Goal: Communication & Community: Participate in discussion

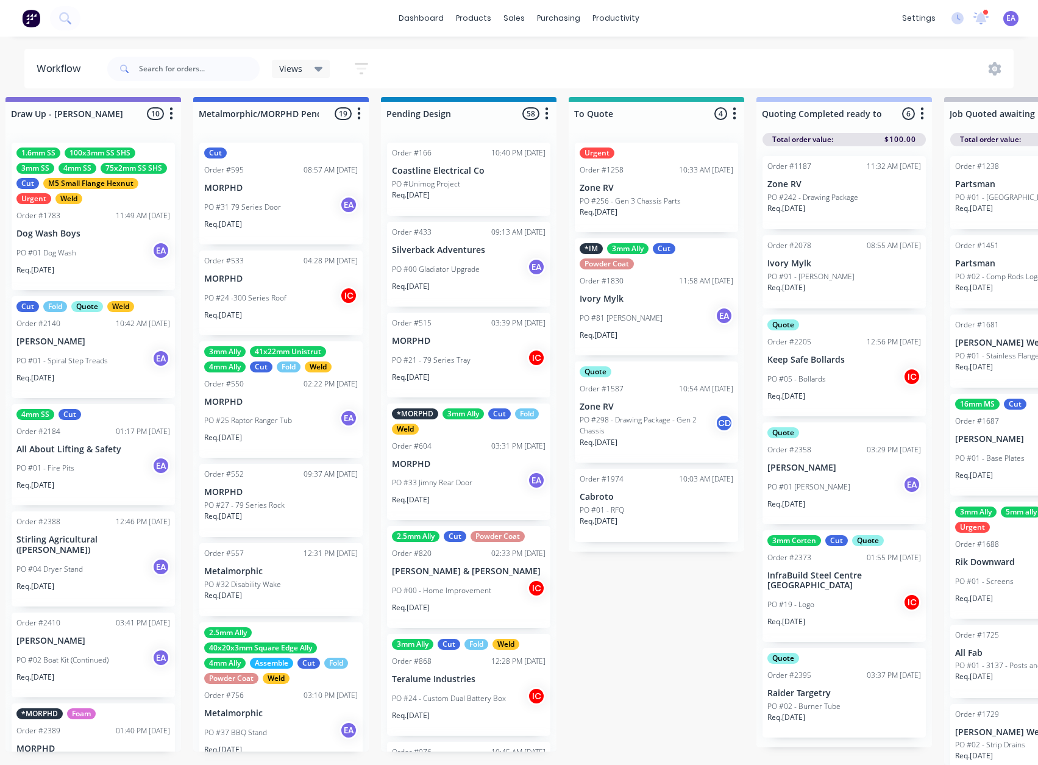
scroll to position [16, 1037]
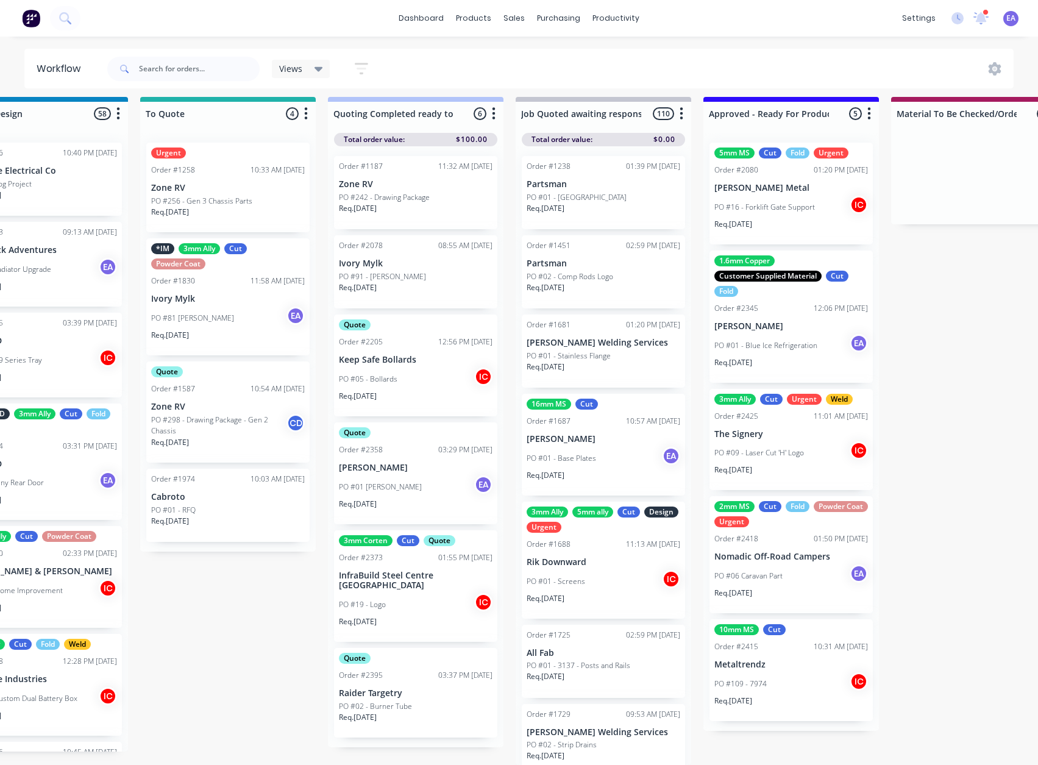
drag, startPoint x: 562, startPoint y: 481, endPoint x: 662, endPoint y: 486, distance: 99.5
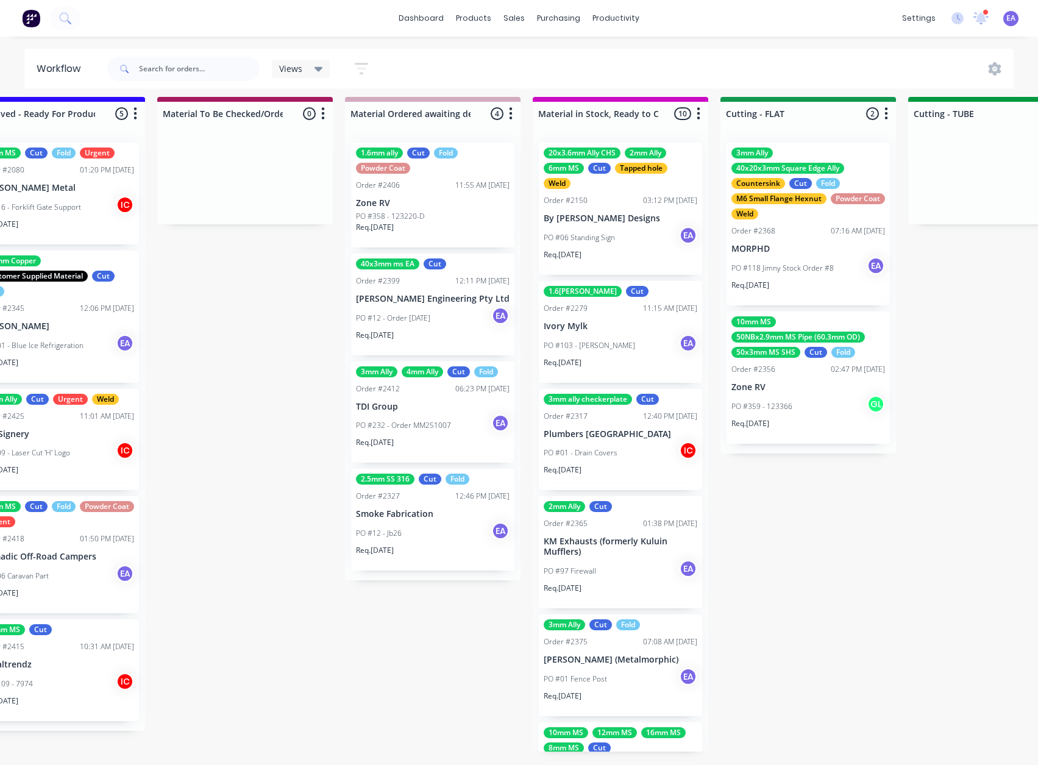
drag, startPoint x: 784, startPoint y: 457, endPoint x: 854, endPoint y: 462, distance: 69.7
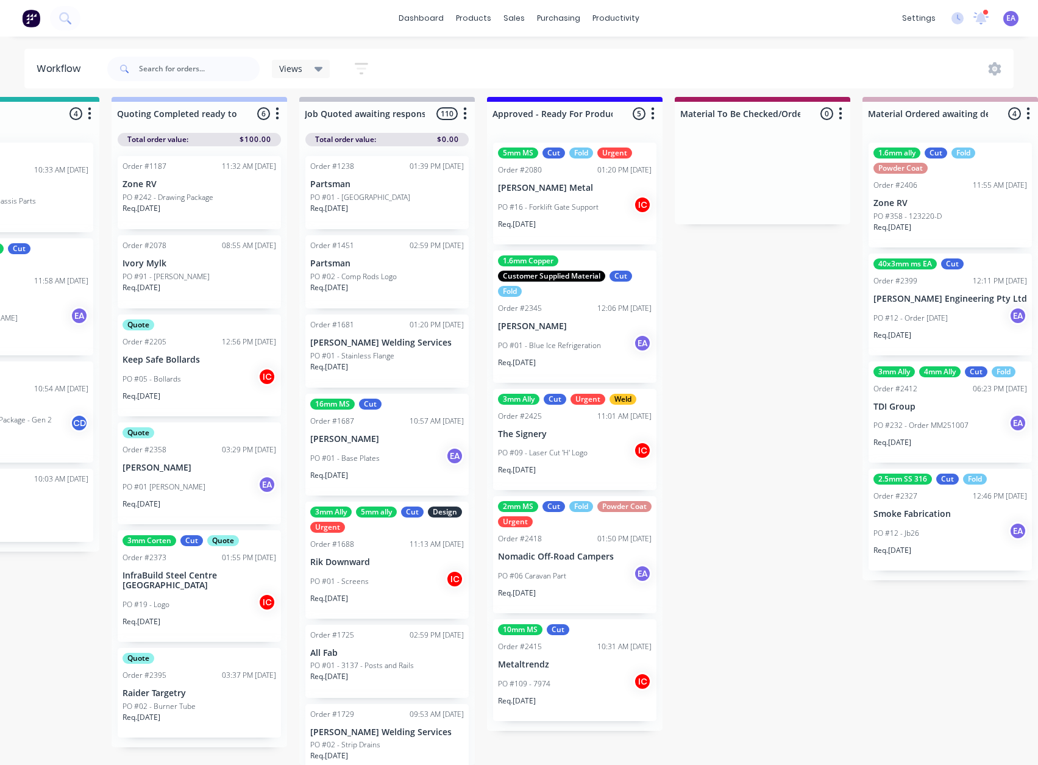
scroll to position [16, 0]
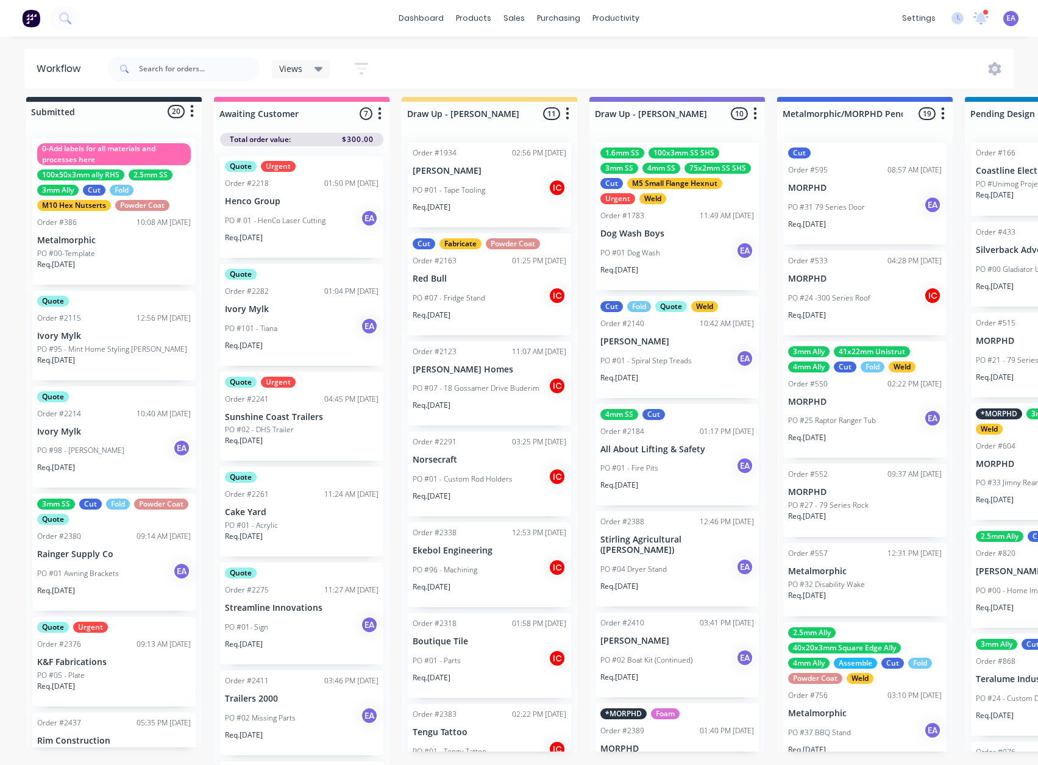
drag, startPoint x: 680, startPoint y: 480, endPoint x: 404, endPoint y: 496, distance: 276.7
click at [505, 536] on div "Order #2338 12:53 PM [DATE] Ekebol Engineering PO #96 - Machining IC Req. [DATE]" at bounding box center [489, 565] width 163 height 85
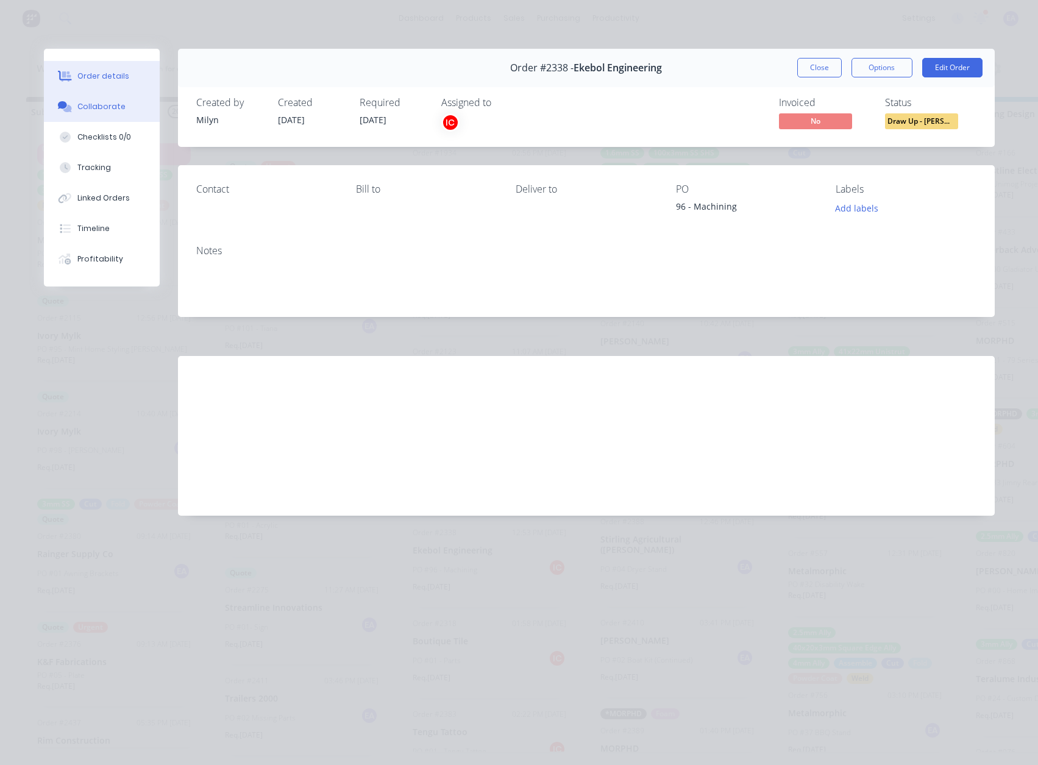
click at [104, 110] on div "Collaborate" at bounding box center [101, 106] width 48 height 11
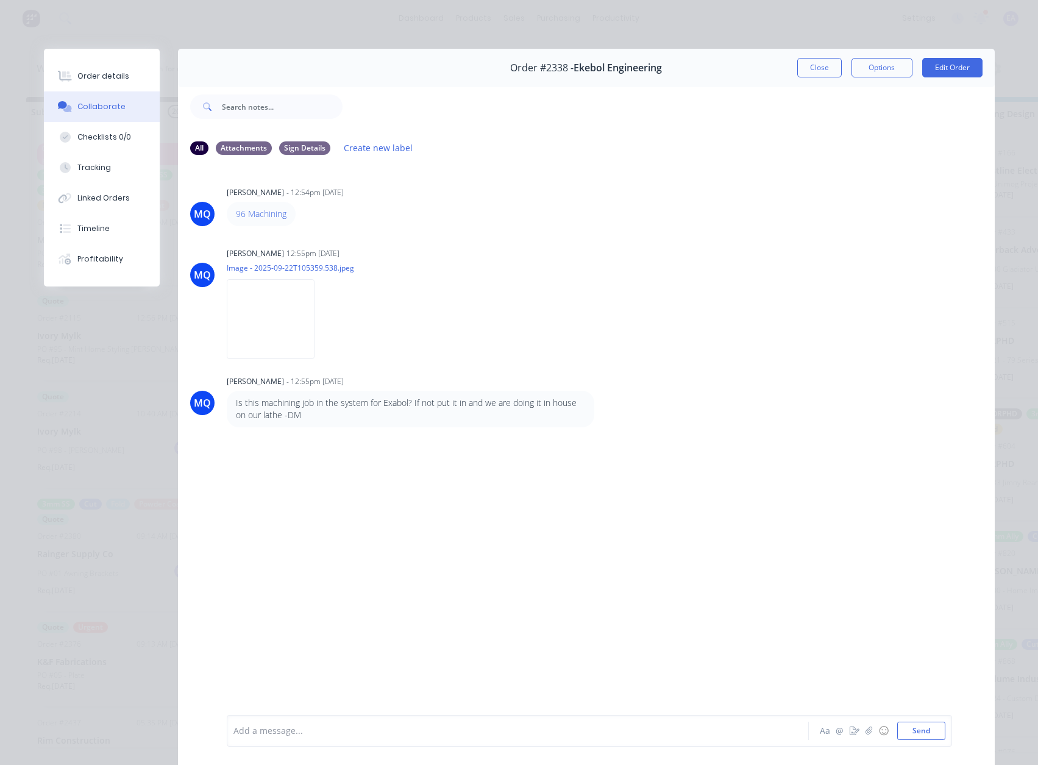
drag, startPoint x: 813, startPoint y: 67, endPoint x: 723, endPoint y: 402, distance: 347.4
click at [813, 68] on button "Close" at bounding box center [820, 68] width 45 height 20
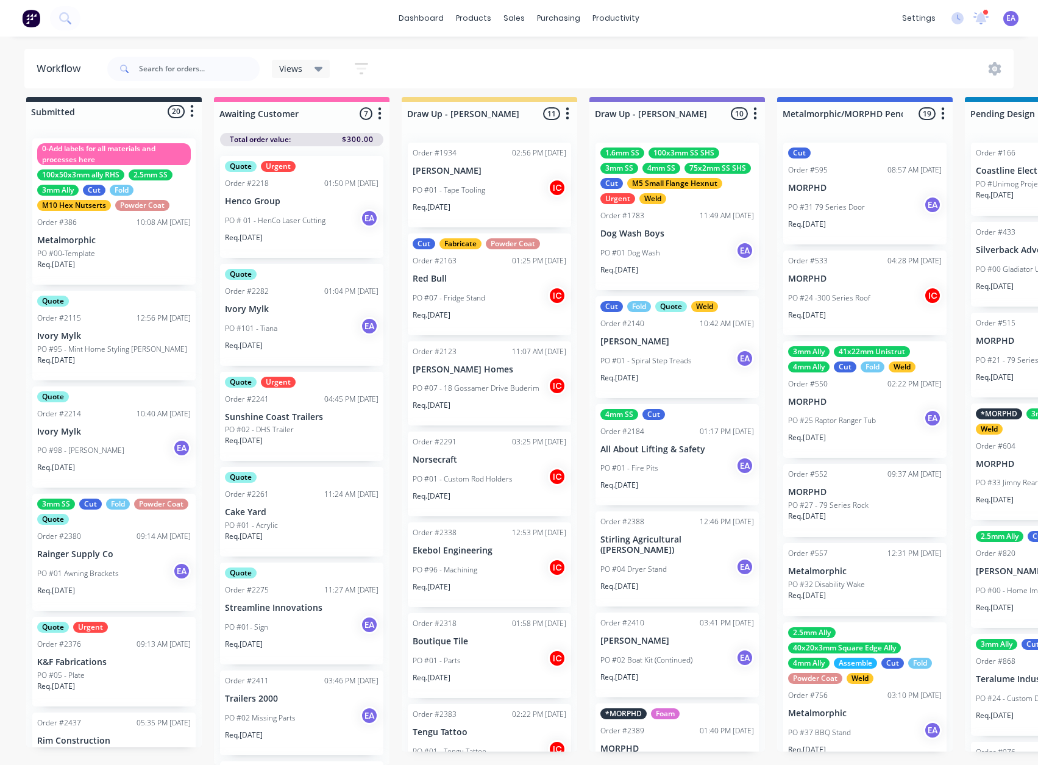
drag, startPoint x: 170, startPoint y: 590, endPoint x: 93, endPoint y: 600, distance: 76.8
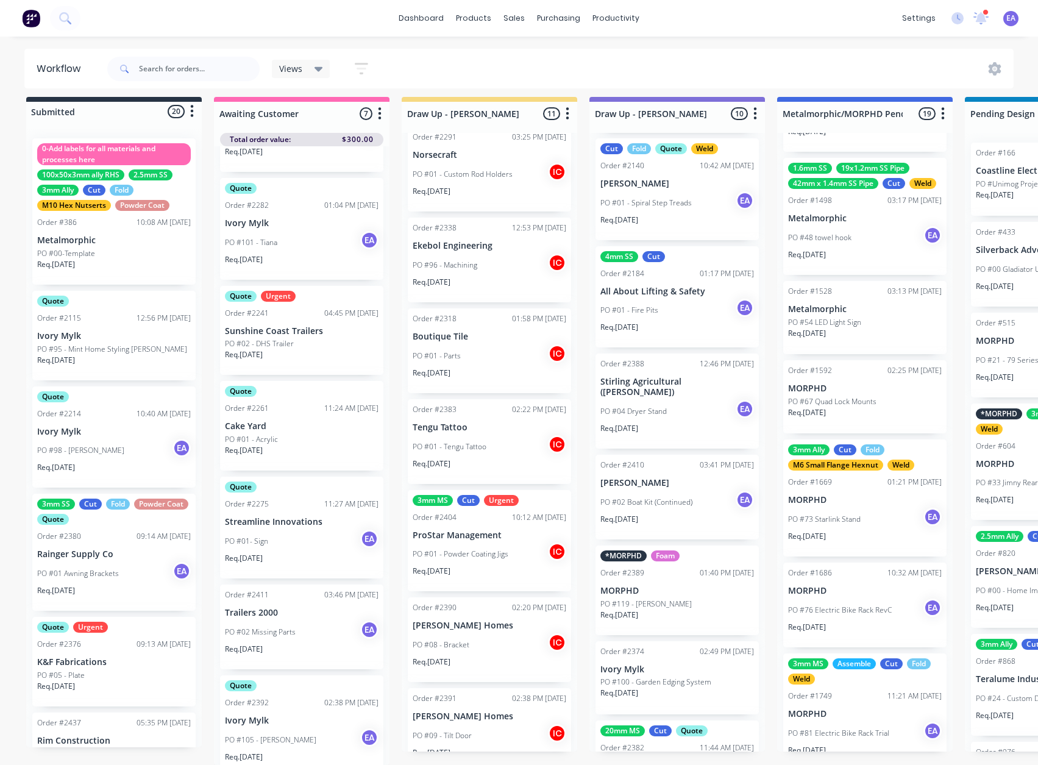
scroll to position [99, 0]
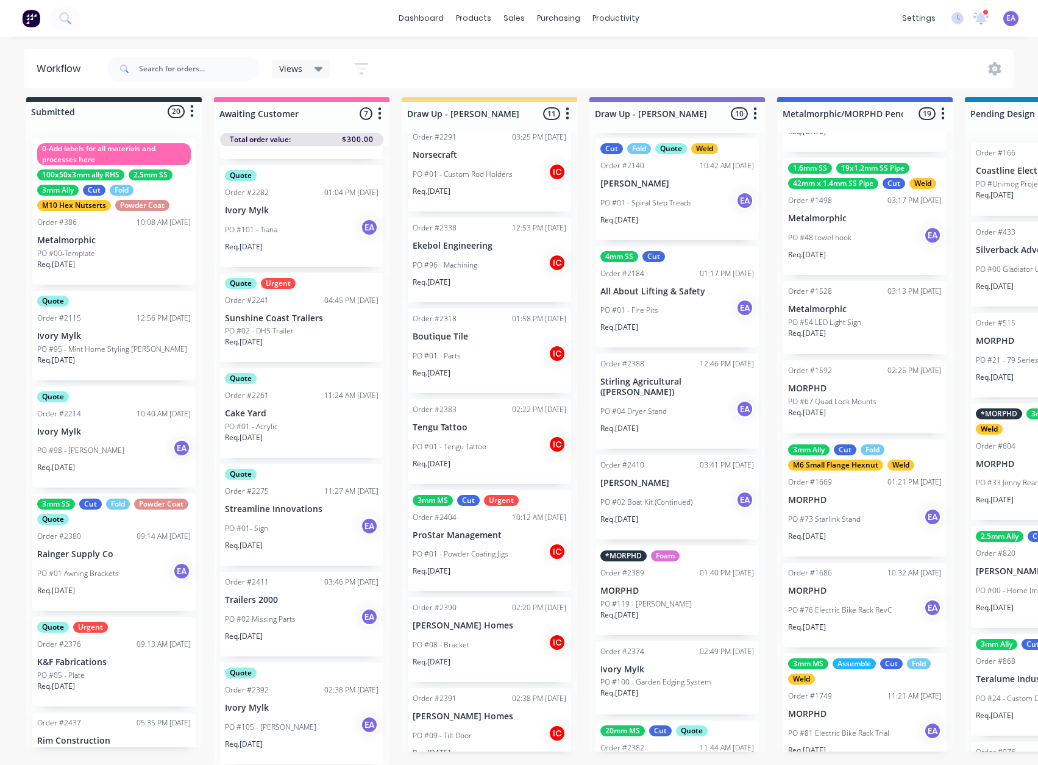
click at [323, 517] on div "PO #01- Sign EA" at bounding box center [302, 528] width 154 height 23
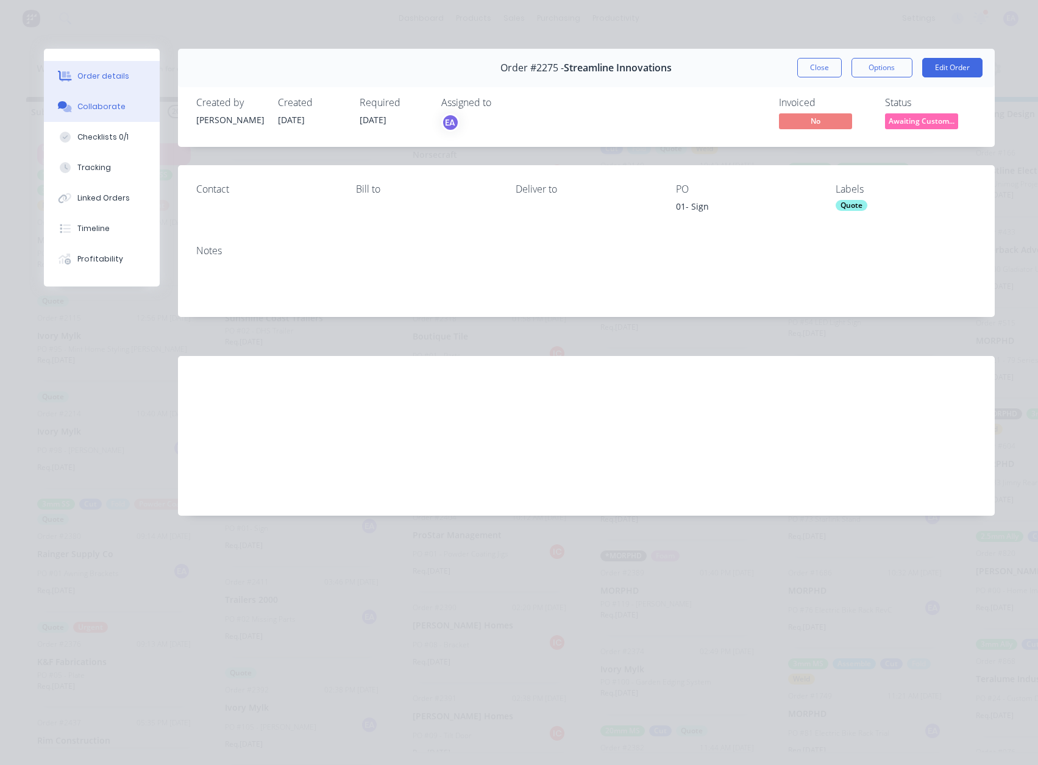
click at [109, 117] on button "Collaborate" at bounding box center [102, 106] width 116 height 30
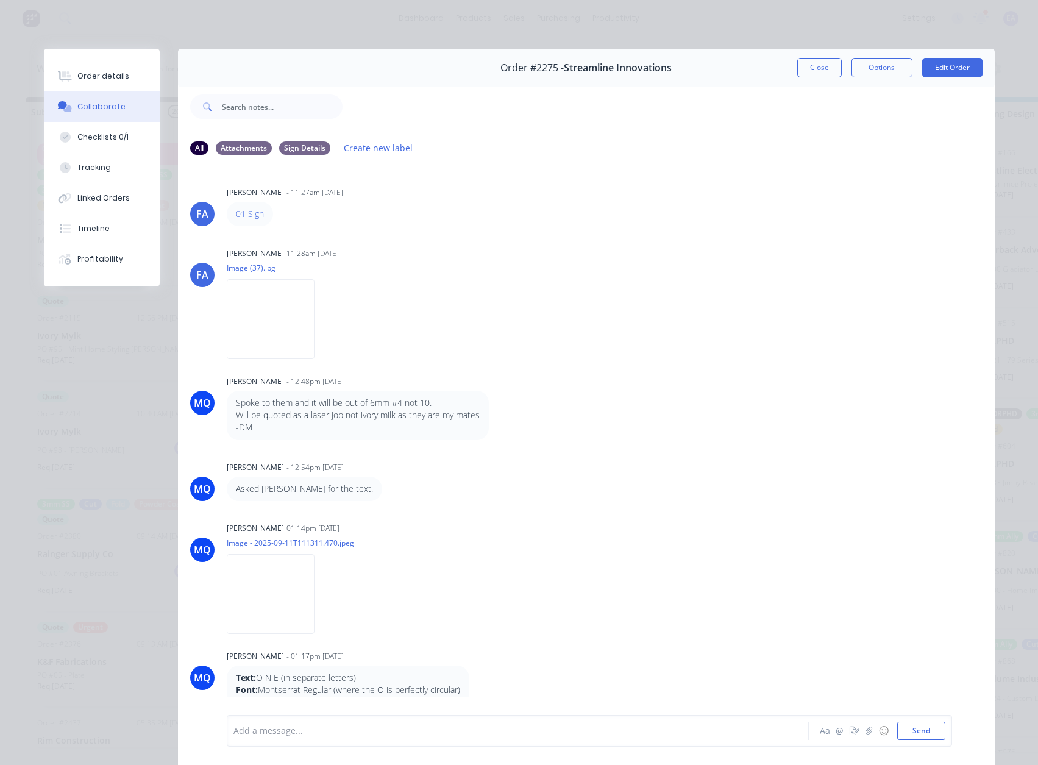
click at [768, 438] on div "MQ [PERSON_NAME] - 12:48pm [DATE] Spoke to them and it will be out of 6mm #4 no…" at bounding box center [586, 407] width 817 height 68
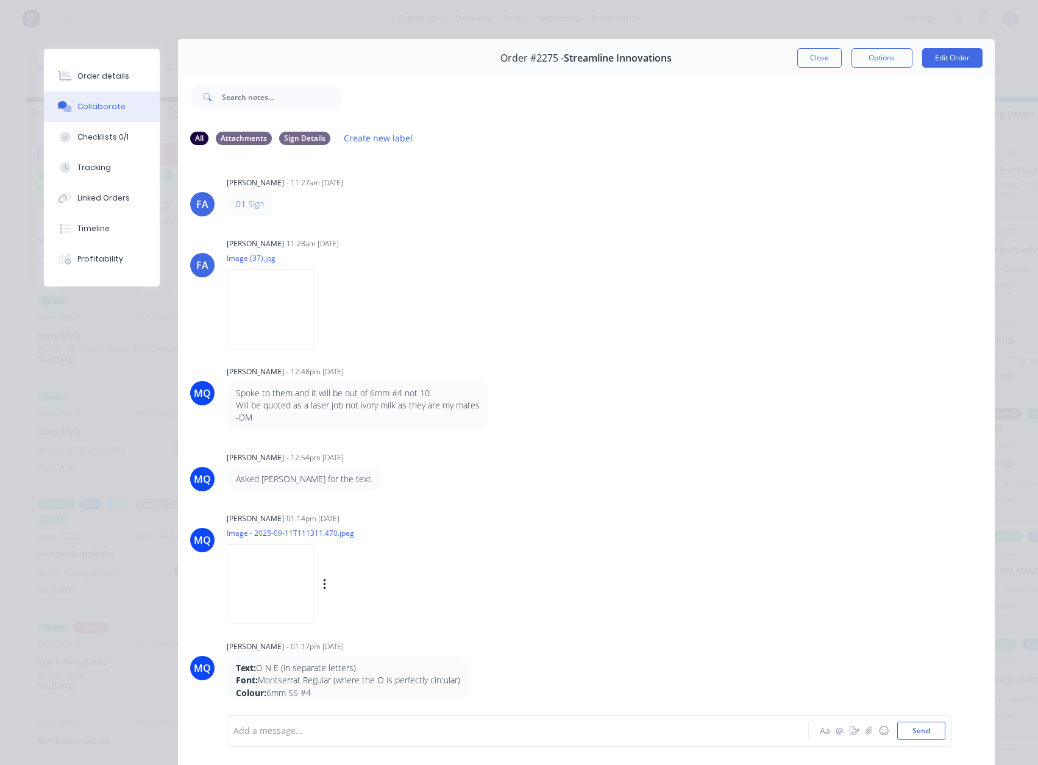
scroll to position [0, 0]
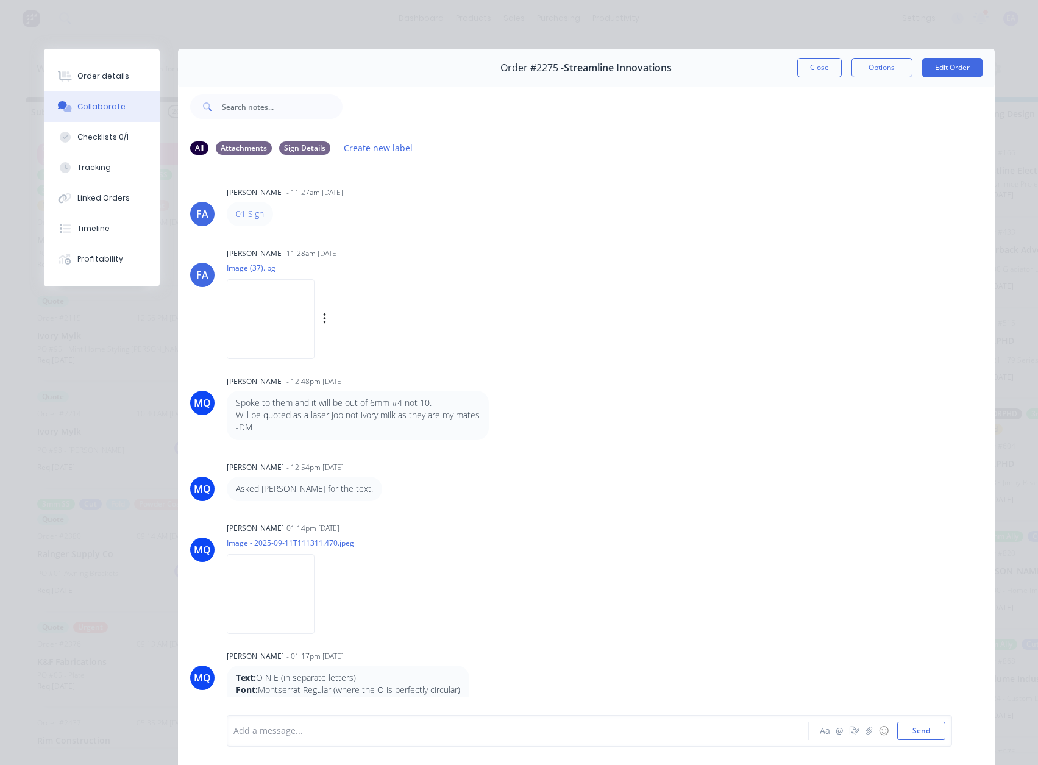
click at [291, 355] on img at bounding box center [271, 319] width 88 height 80
click at [260, 327] on img at bounding box center [271, 319] width 88 height 80
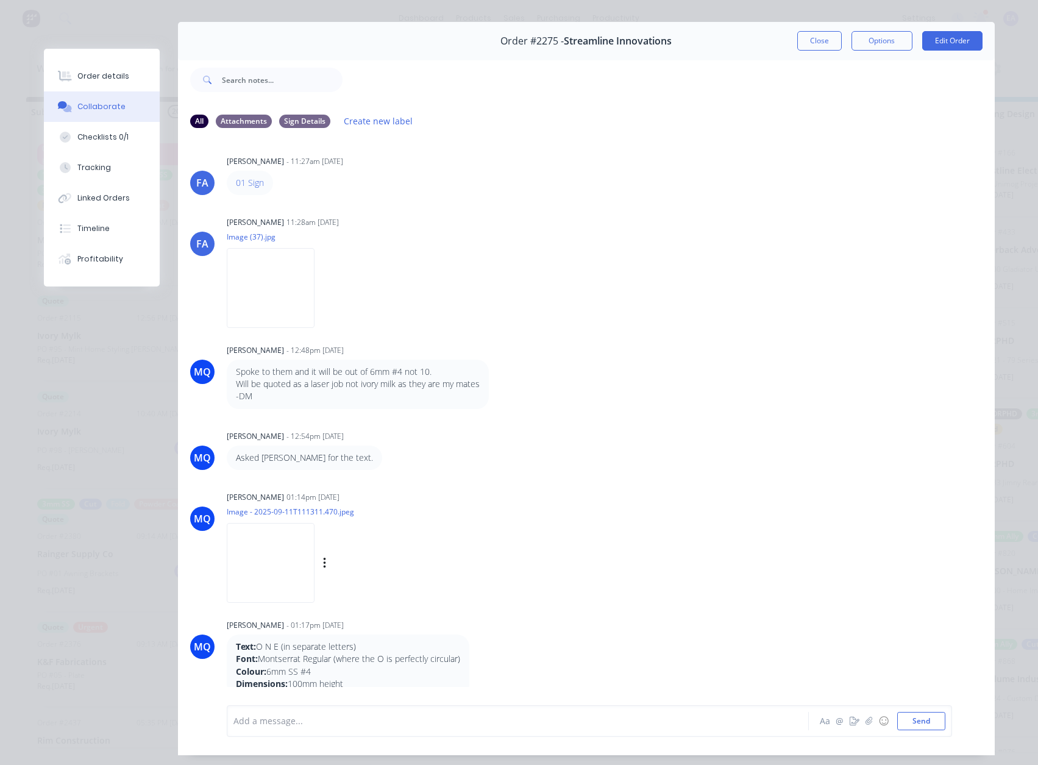
scroll to position [65, 0]
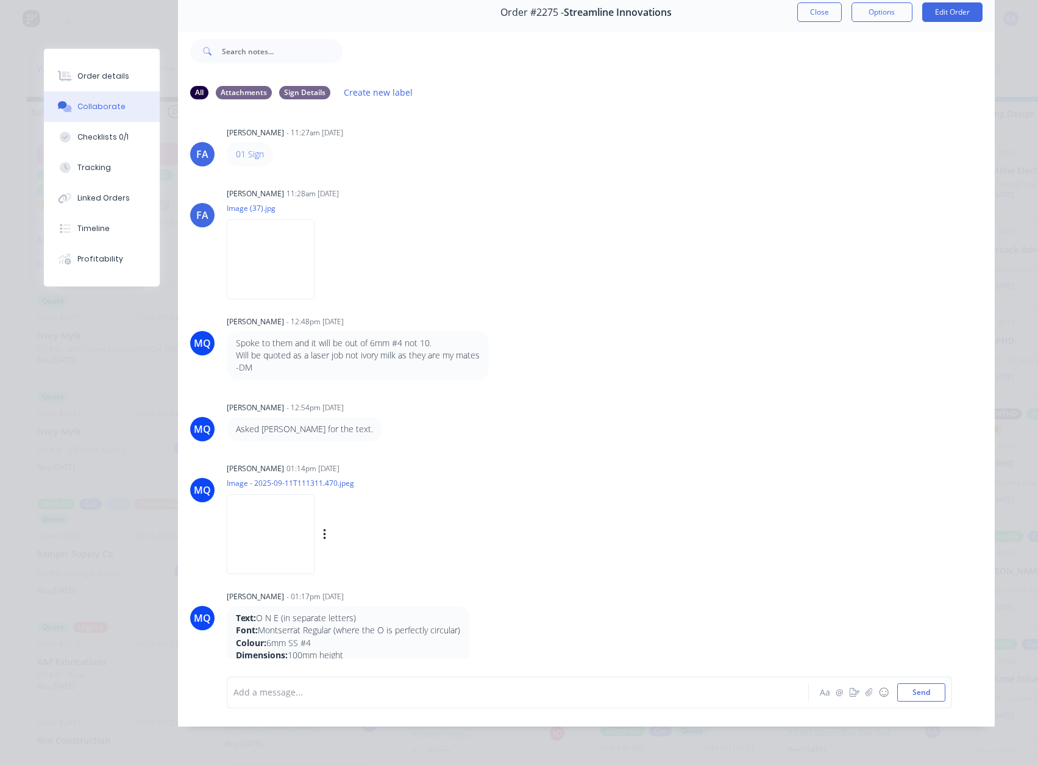
click at [294, 533] on img at bounding box center [271, 534] width 88 height 80
click at [724, 399] on div "MQ [PERSON_NAME] - 12:54pm [DATE] Asked [PERSON_NAME] for the text." at bounding box center [586, 420] width 817 height 43
click at [275, 494] on img at bounding box center [271, 534] width 88 height 80
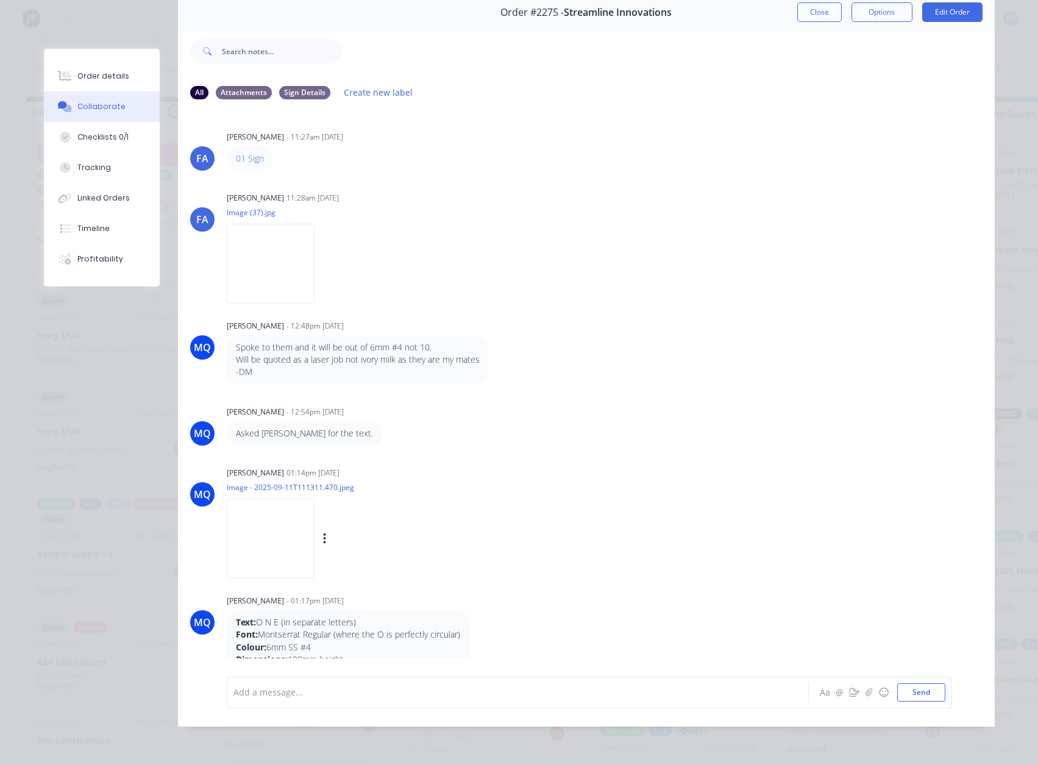
scroll to position [4, 0]
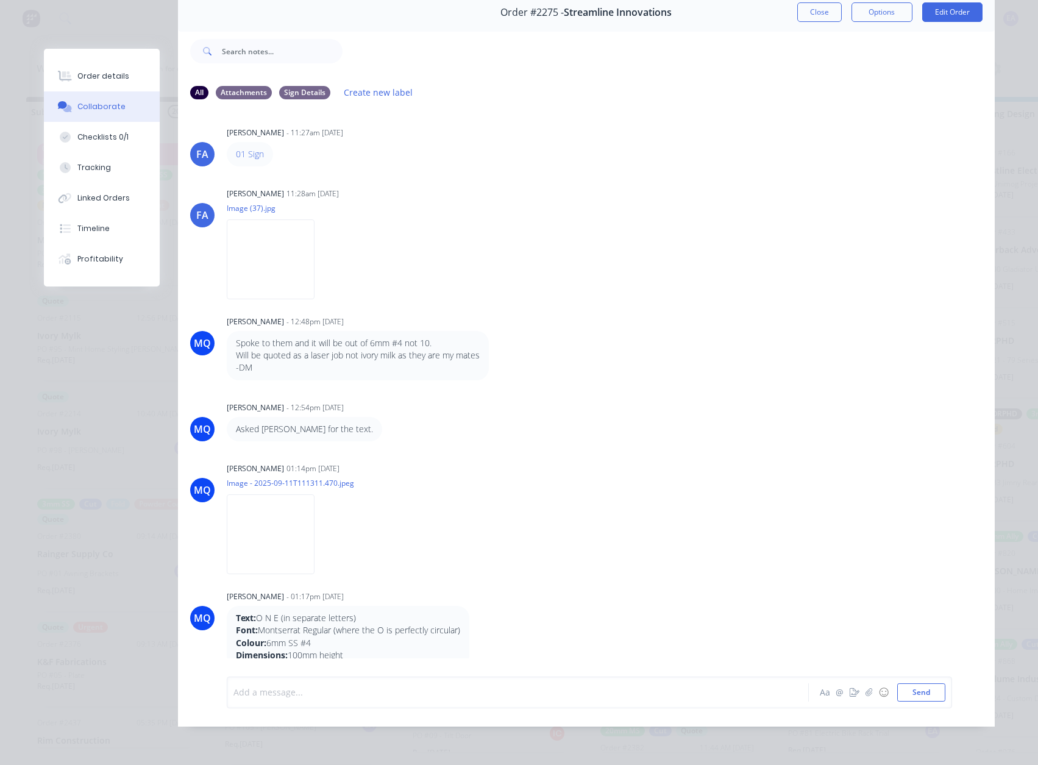
click at [276, 690] on div at bounding box center [501, 692] width 534 height 13
click at [615, 558] on div "MQ [PERSON_NAME] 01:14pm [DATE] Image - 2025-09-11T111311.470.jpeg Labels Downl…" at bounding box center [586, 515] width 817 height 110
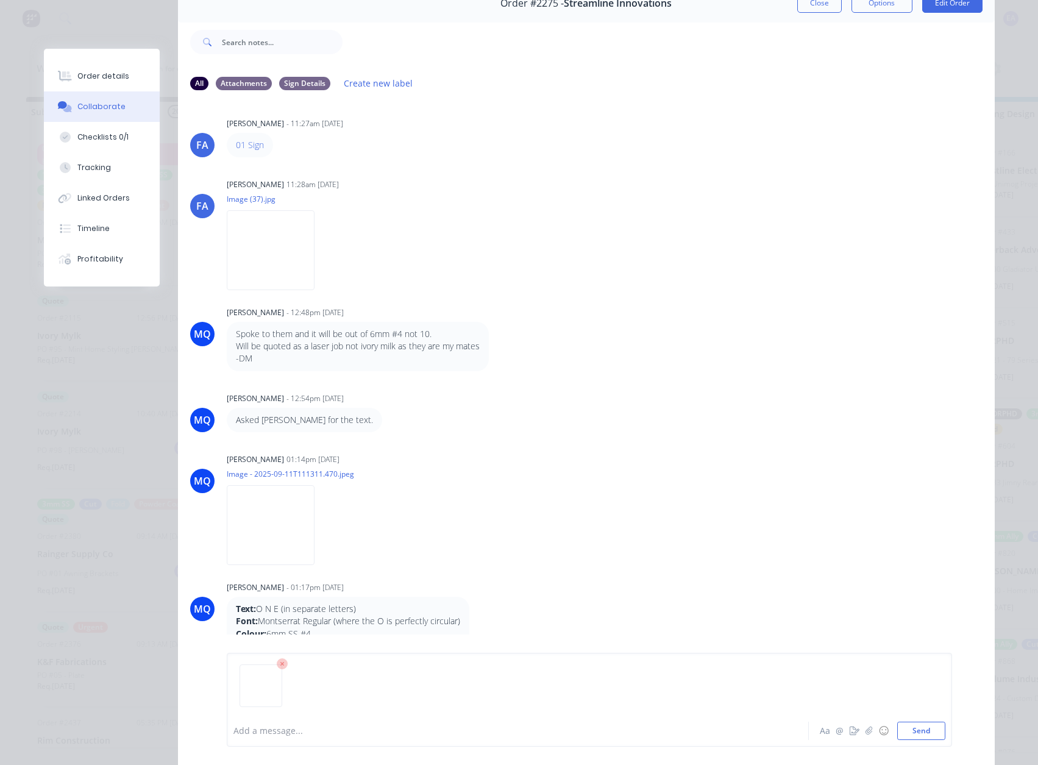
click at [938, 740] on div "Add a message... Aa @ ☺ Send" at bounding box center [590, 700] width 726 height 94
click at [935, 733] on button "Send" at bounding box center [922, 731] width 48 height 18
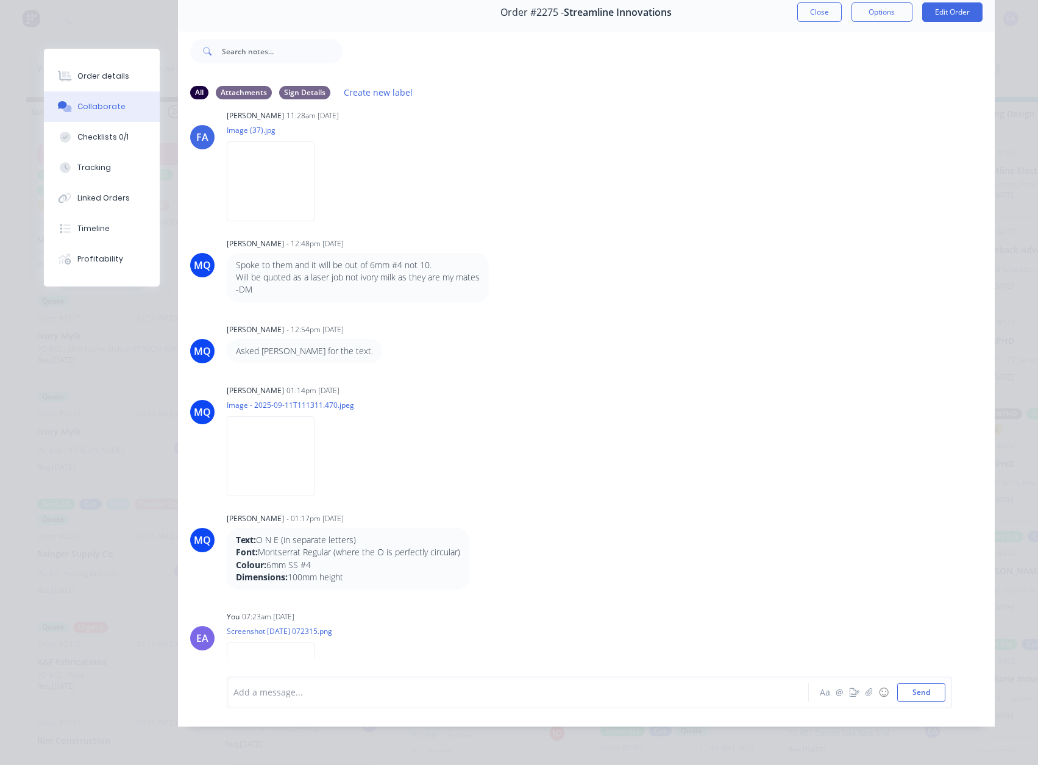
scroll to position [143, 0]
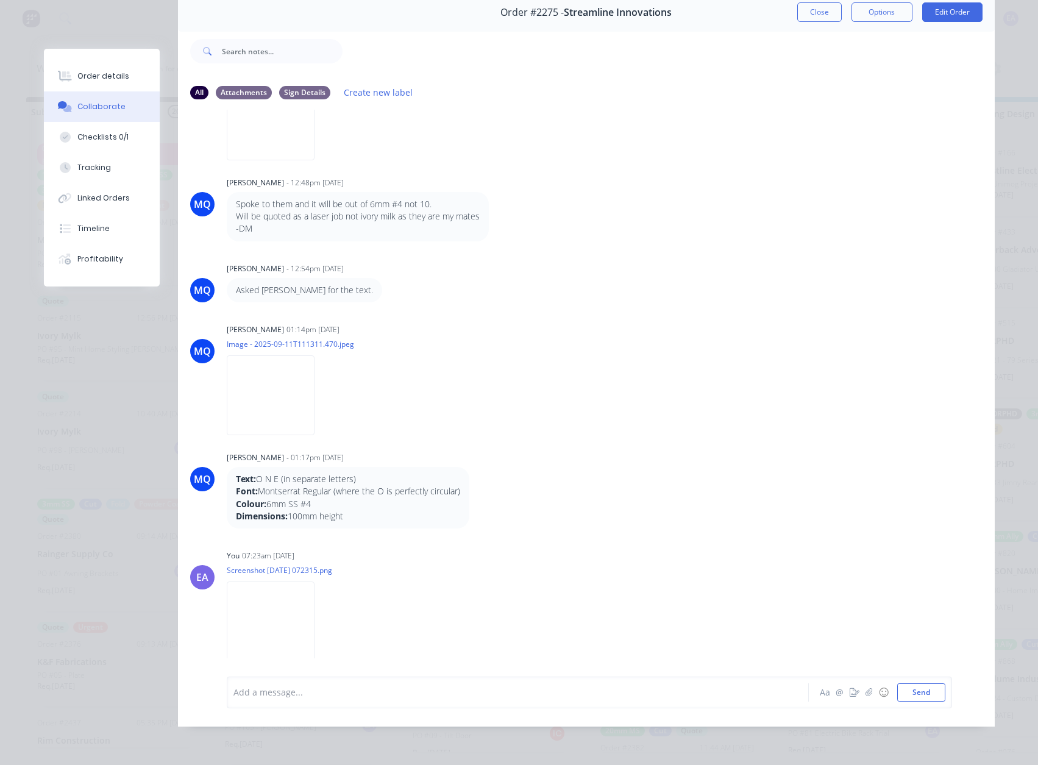
click at [304, 691] on div at bounding box center [501, 692] width 534 height 13
click at [909, 694] on button "Send" at bounding box center [922, 692] width 48 height 18
click at [447, 613] on div "Labels Download Delete" at bounding box center [387, 622] width 137 height 18
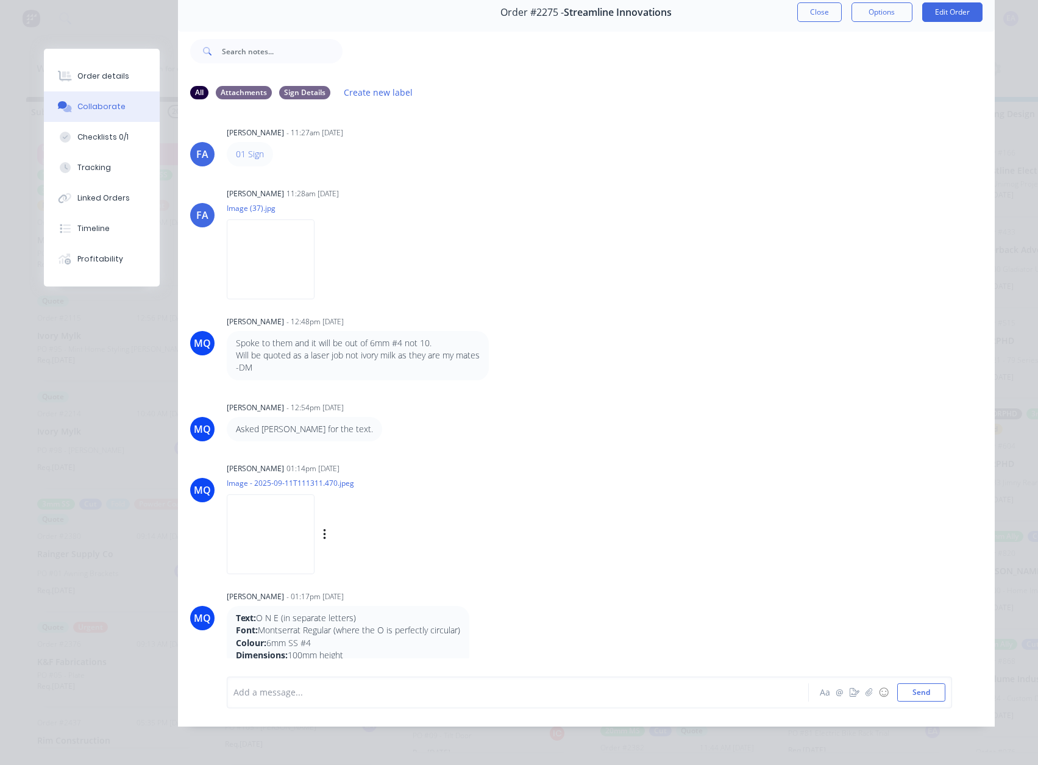
scroll to position [0, 0]
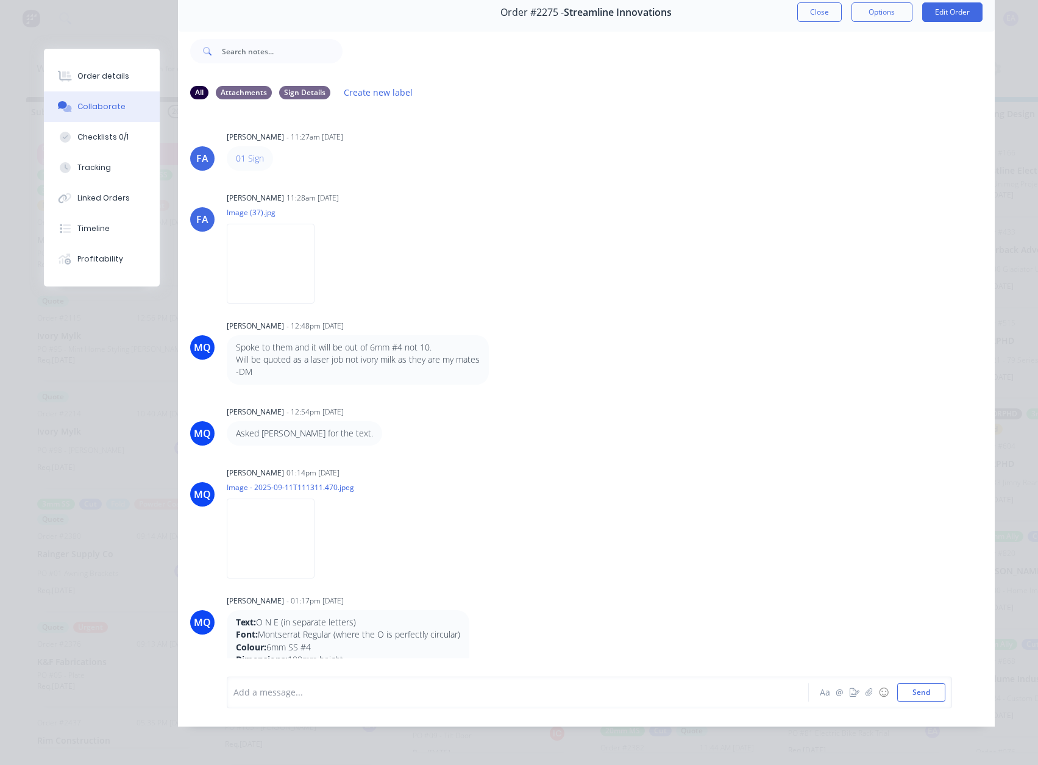
click at [704, 403] on div "MQ [PERSON_NAME] - 12:54pm [DATE] Asked [PERSON_NAME] for the text." at bounding box center [586, 424] width 817 height 43
click at [485, 235] on div "[PERSON_NAME] 11:28am [DATE] Image (37).jpg Labels Download" at bounding box center [417, 244] width 381 height 110
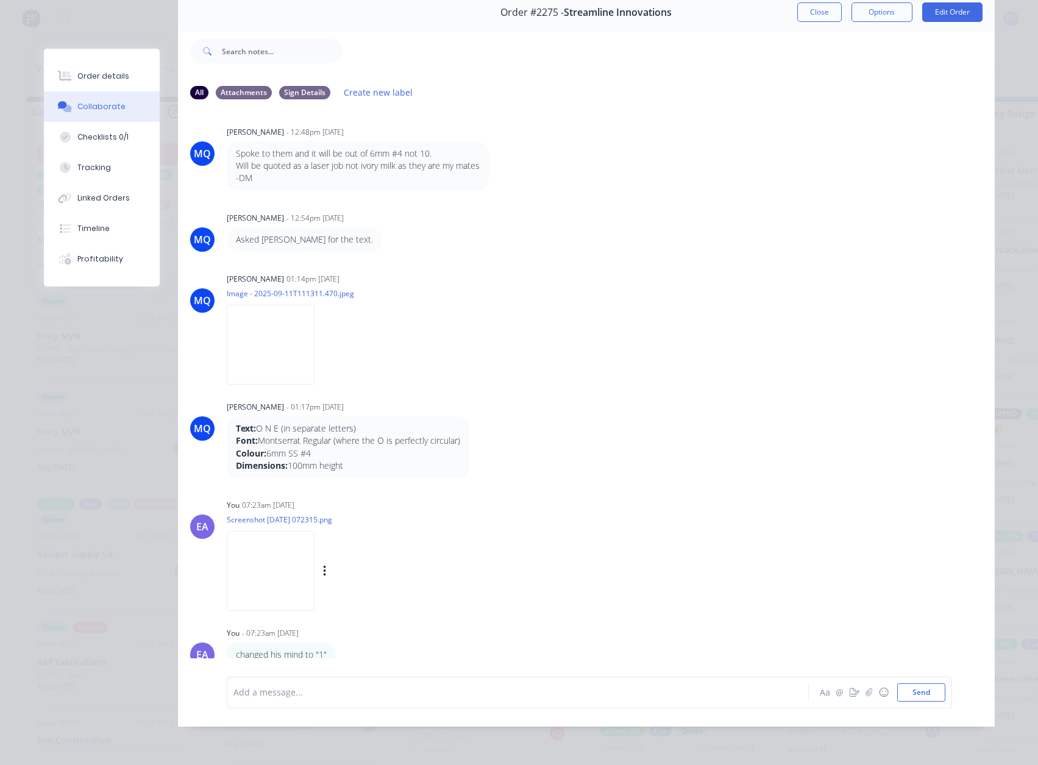
scroll to position [65, 0]
click at [296, 691] on div at bounding box center [501, 692] width 534 height 13
click at [444, 689] on div "plz quote 5mm SS #4. no minimum charge" at bounding box center [501, 692] width 534 height 13
click at [923, 690] on button "Send" at bounding box center [922, 692] width 48 height 18
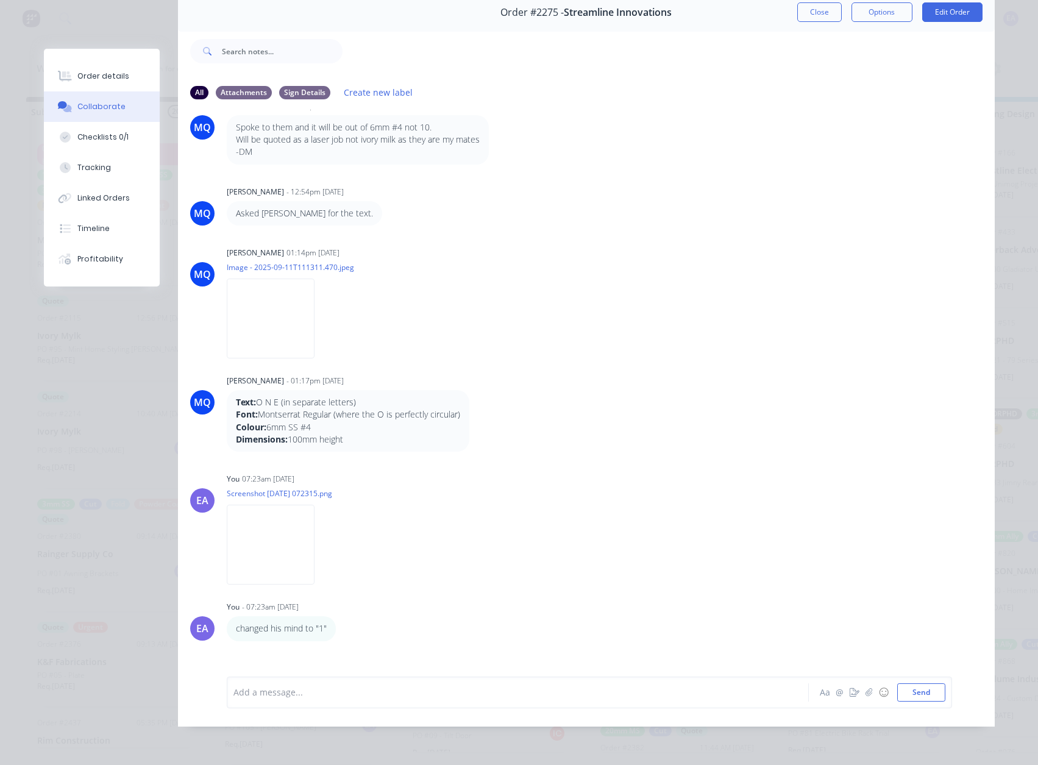
scroll to position [255, 0]
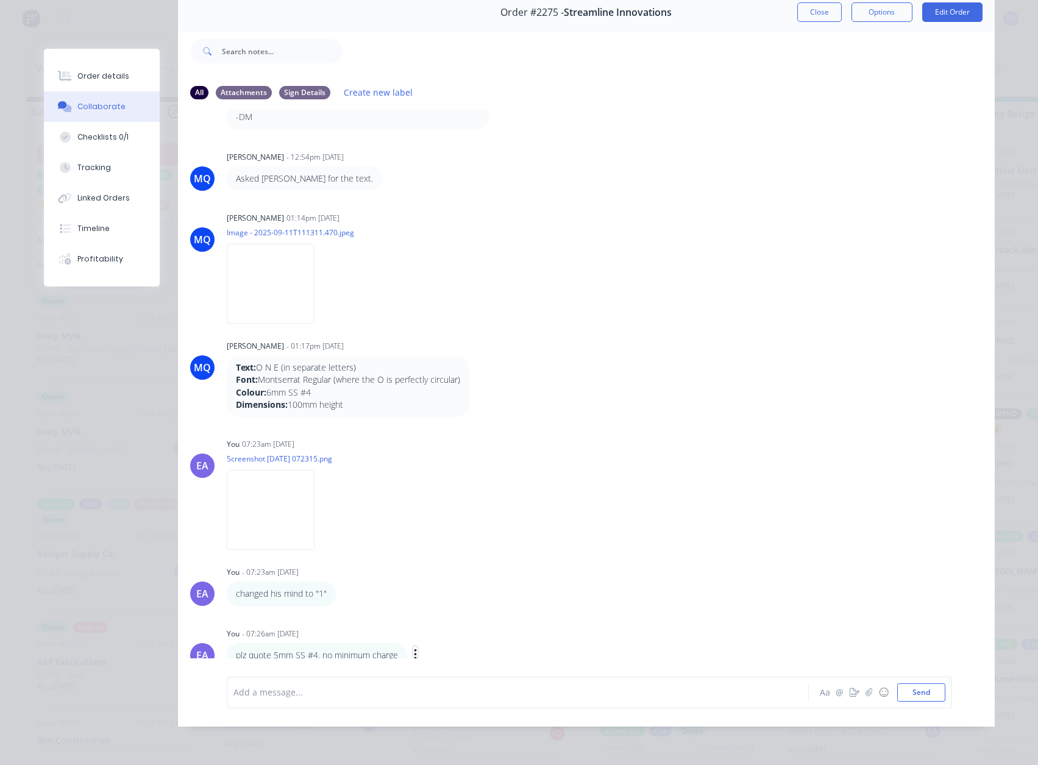
click at [414, 648] on icon "button" at bounding box center [416, 655] width 4 height 14
drag, startPoint x: 435, startPoint y: 628, endPoint x: 393, endPoint y: 633, distance: 41.7
click at [435, 628] on button "Edit" at bounding box center [459, 633] width 77 height 20
drag, startPoint x: 241, startPoint y: 693, endPoint x: 215, endPoint y: 694, distance: 26.2
click at [215, 694] on div "plz quote 5mm SS #4. no minimum charge Aa @ ☺ Send" at bounding box center [586, 692] width 817 height 68
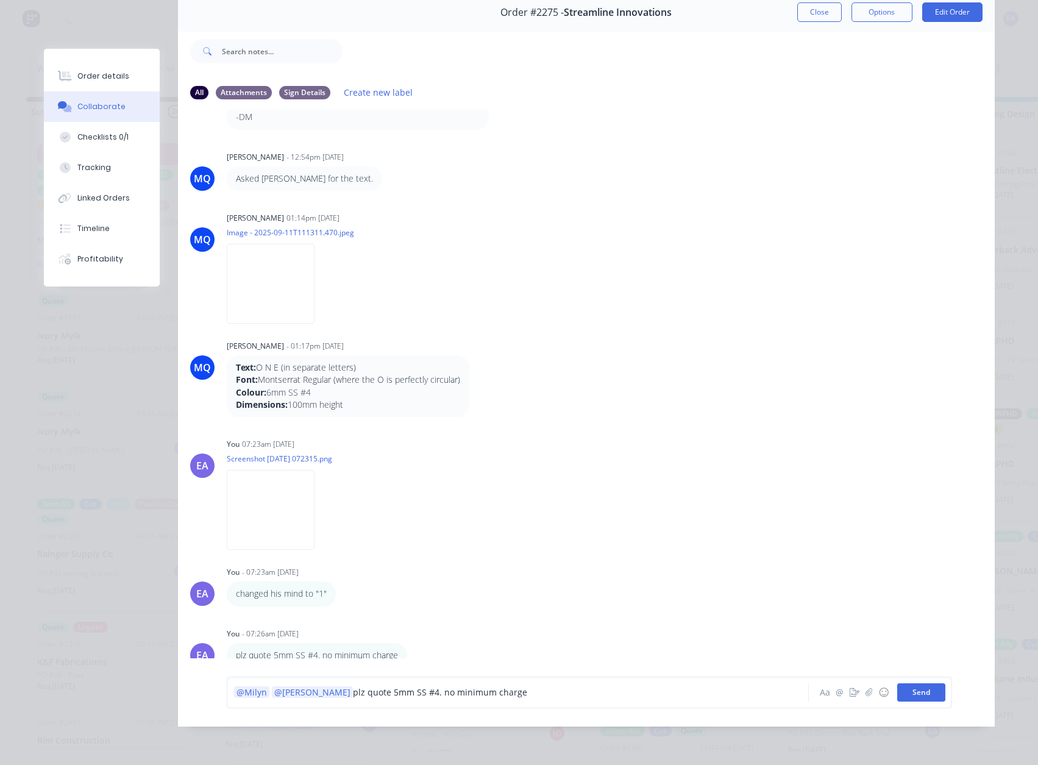
click at [919, 697] on button "Send" at bounding box center [922, 692] width 48 height 18
click at [522, 649] on icon "button" at bounding box center [523, 654] width 2 height 11
click at [532, 625] on button "Edit" at bounding box center [567, 633] width 77 height 20
drag, startPoint x: 416, startPoint y: 694, endPoint x: 506, endPoint y: 692, distance: 89.7
click at [506, 692] on div "@Milyn @[PERSON_NAME] plz quote 5mm SS #4. no minimum charge" at bounding box center [501, 692] width 534 height 13
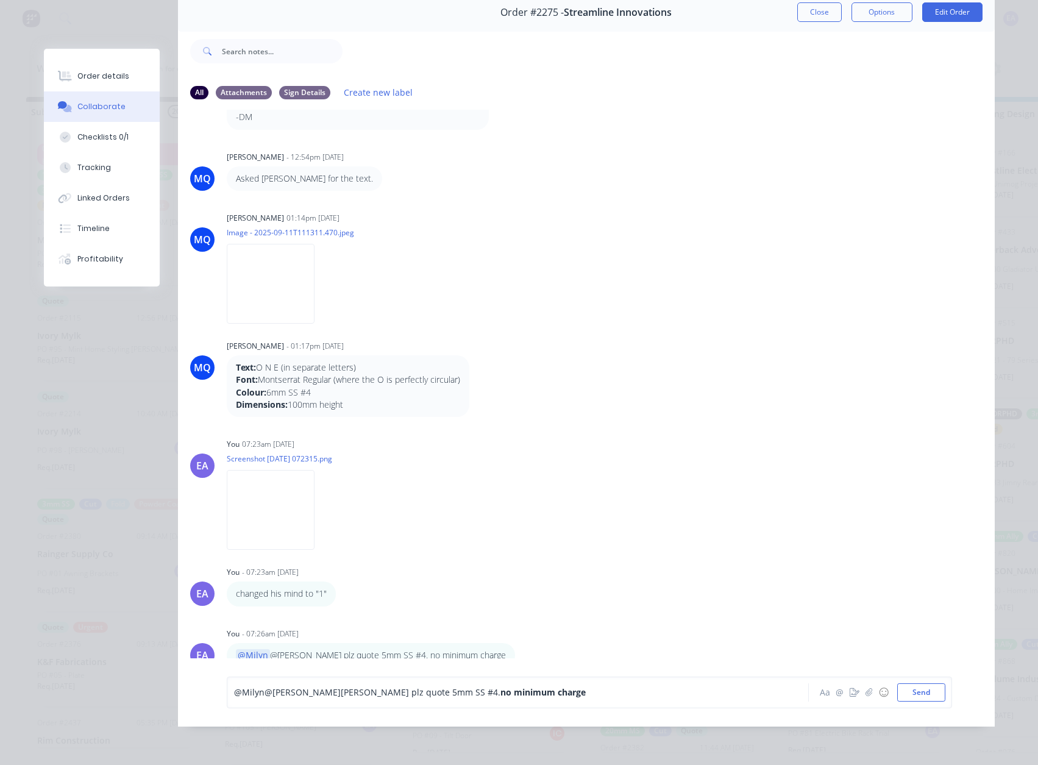
click at [516, 692] on div "@Milyn @[PERSON_NAME] plz quote 5mm SS #4. no minimum charge" at bounding box center [501, 692] width 534 height 13
click at [914, 693] on button "Send" at bounding box center [922, 692] width 48 height 18
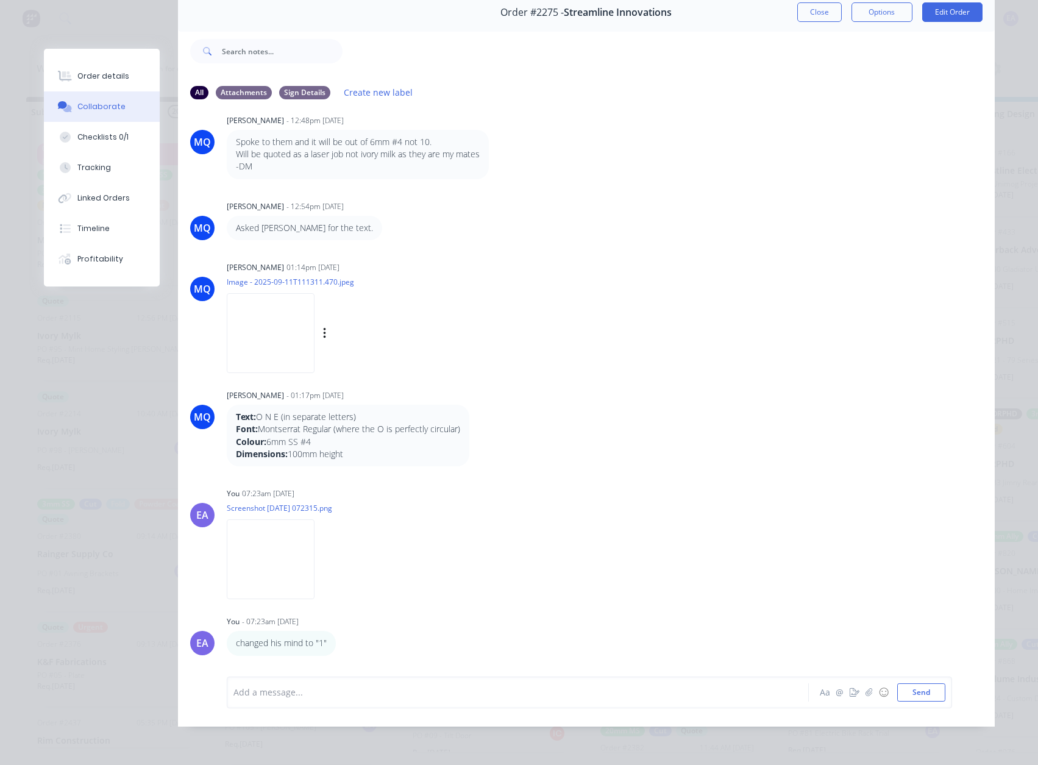
scroll to position [0, 0]
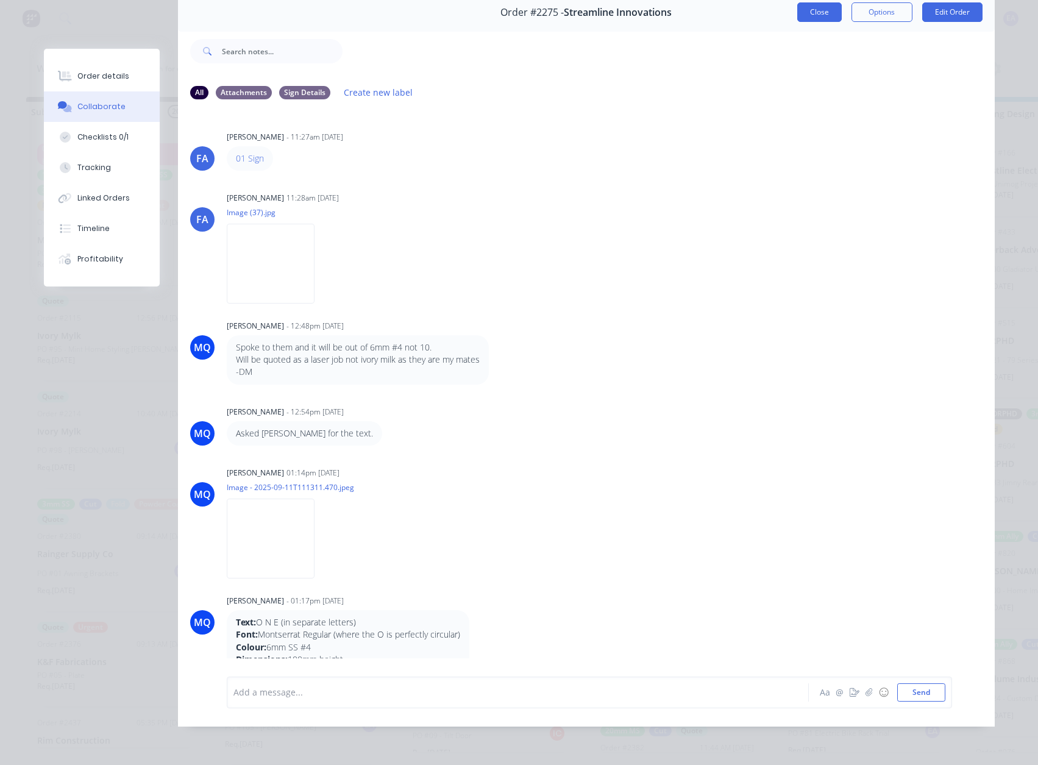
click at [812, 7] on button "Close" at bounding box center [820, 12] width 45 height 20
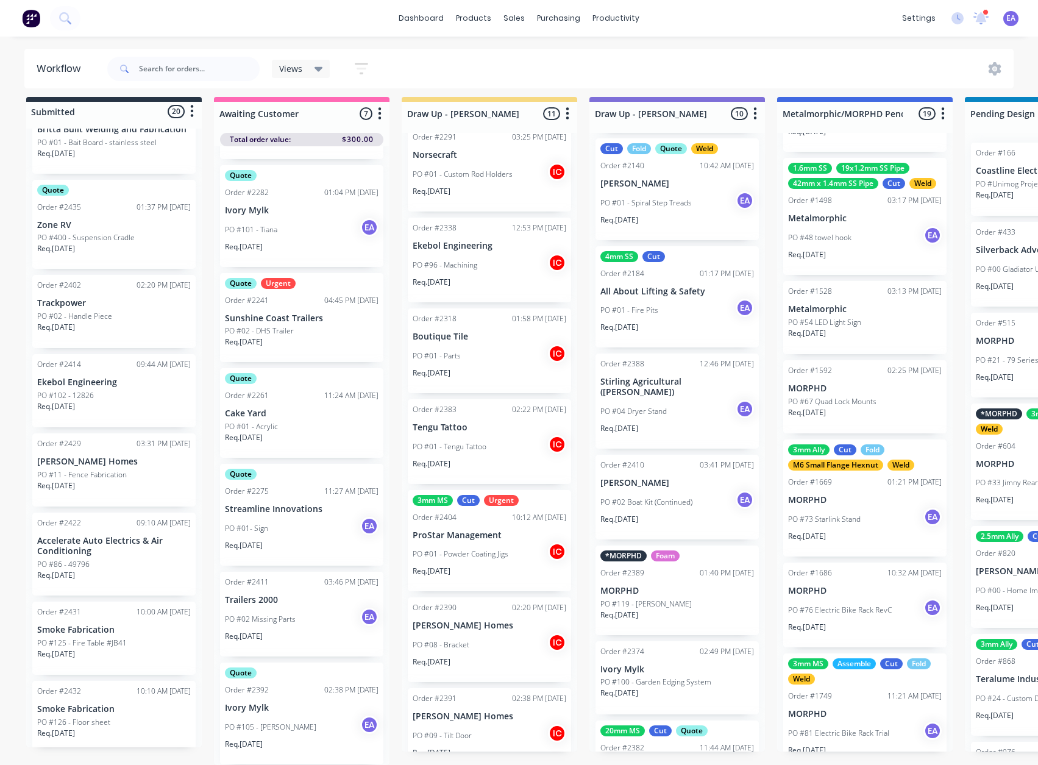
scroll to position [915, 0]
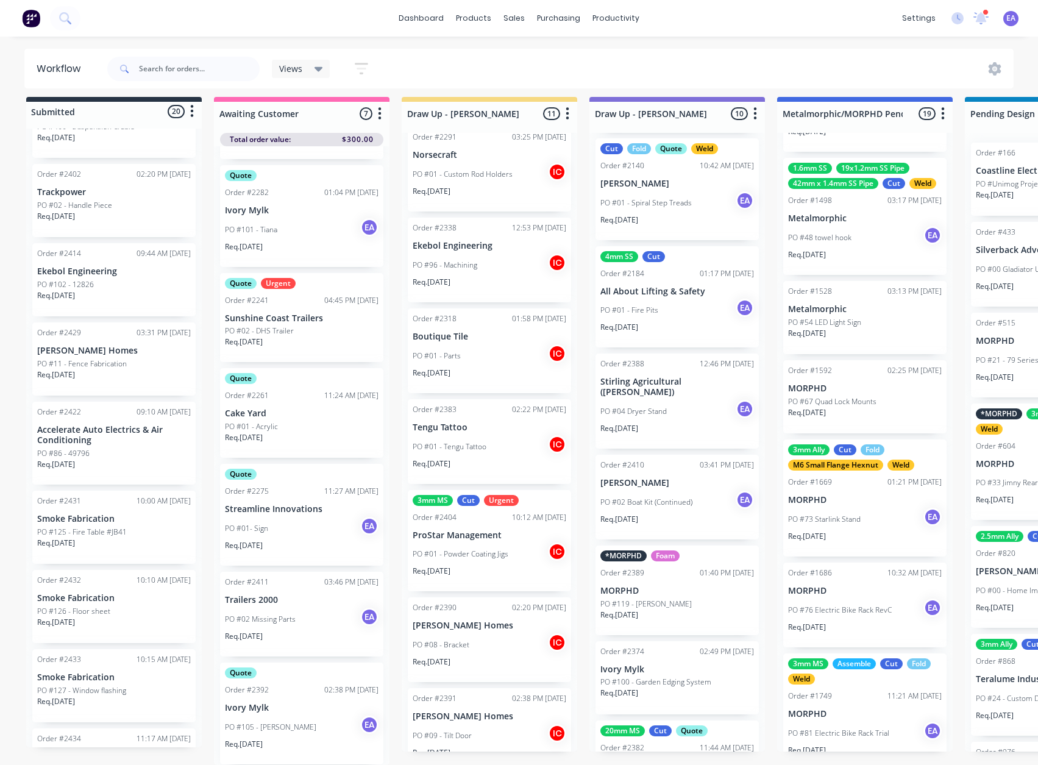
click at [118, 425] on p "Accelerate Auto Electrics & Air Conditioning" at bounding box center [114, 435] width 154 height 21
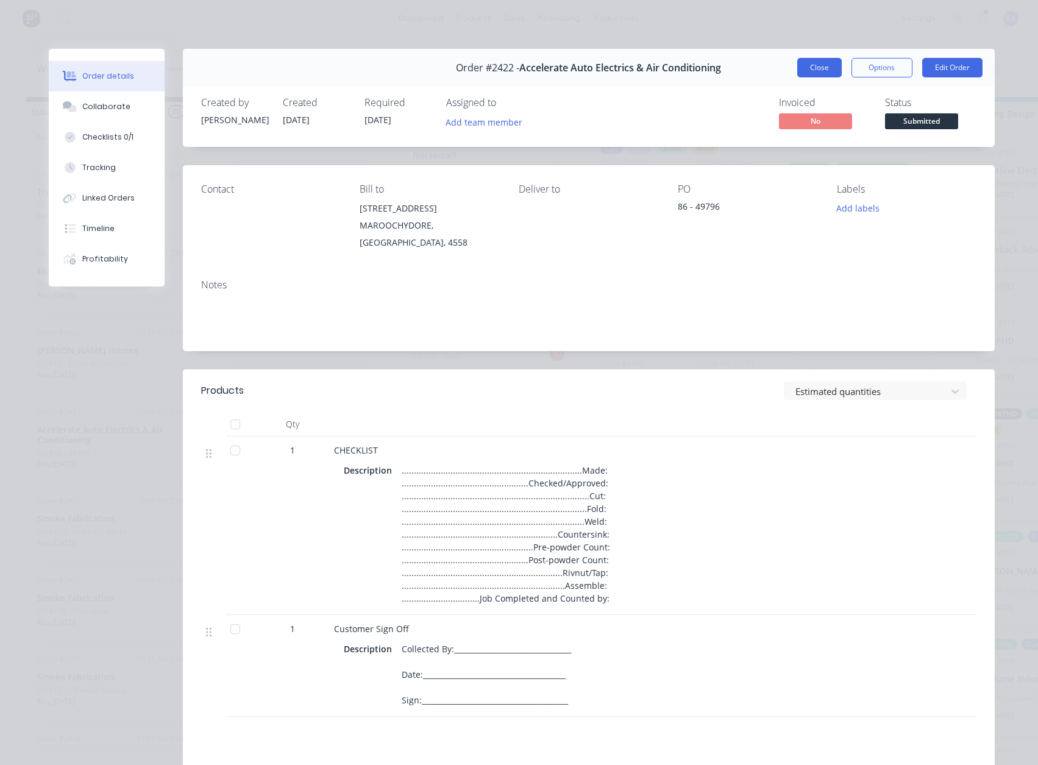
click at [822, 68] on button "Close" at bounding box center [820, 68] width 45 height 20
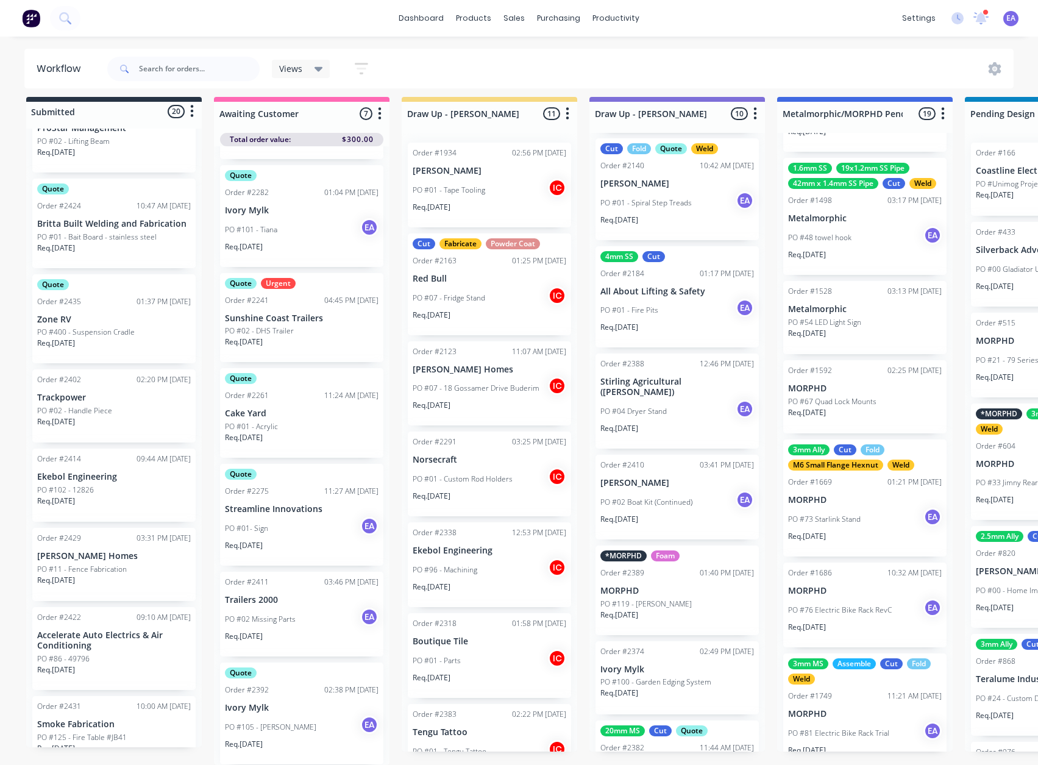
scroll to position [732, 0]
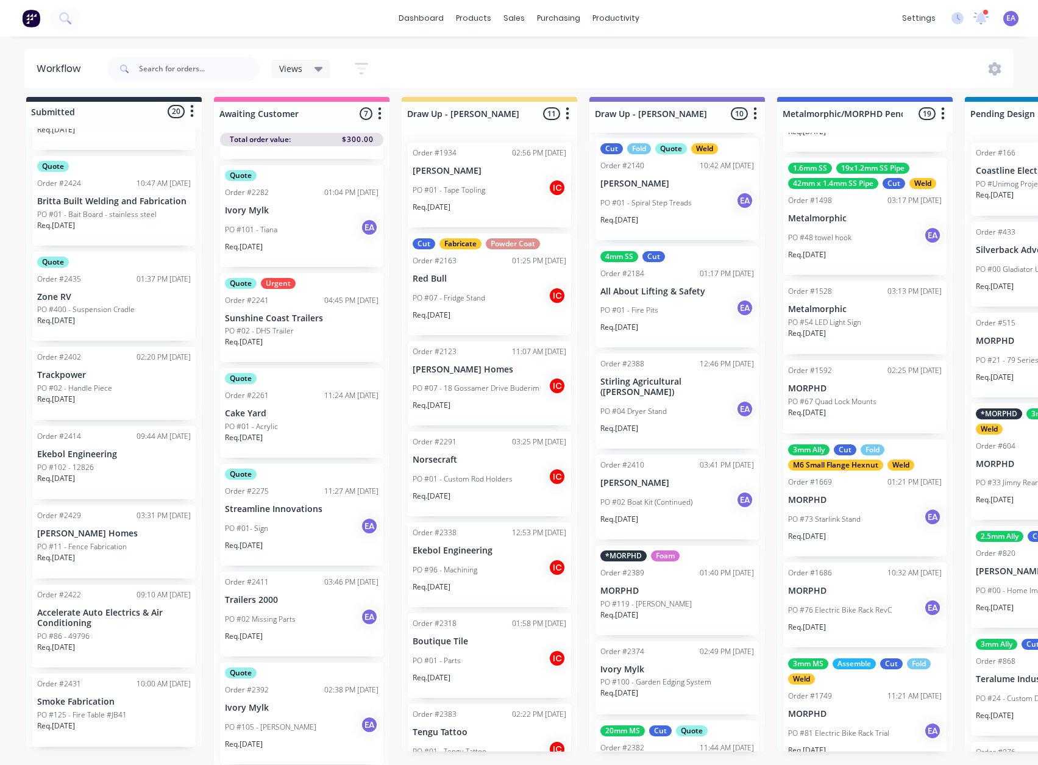
click at [85, 631] on p "PO #86 - 49796" at bounding box center [63, 636] width 52 height 11
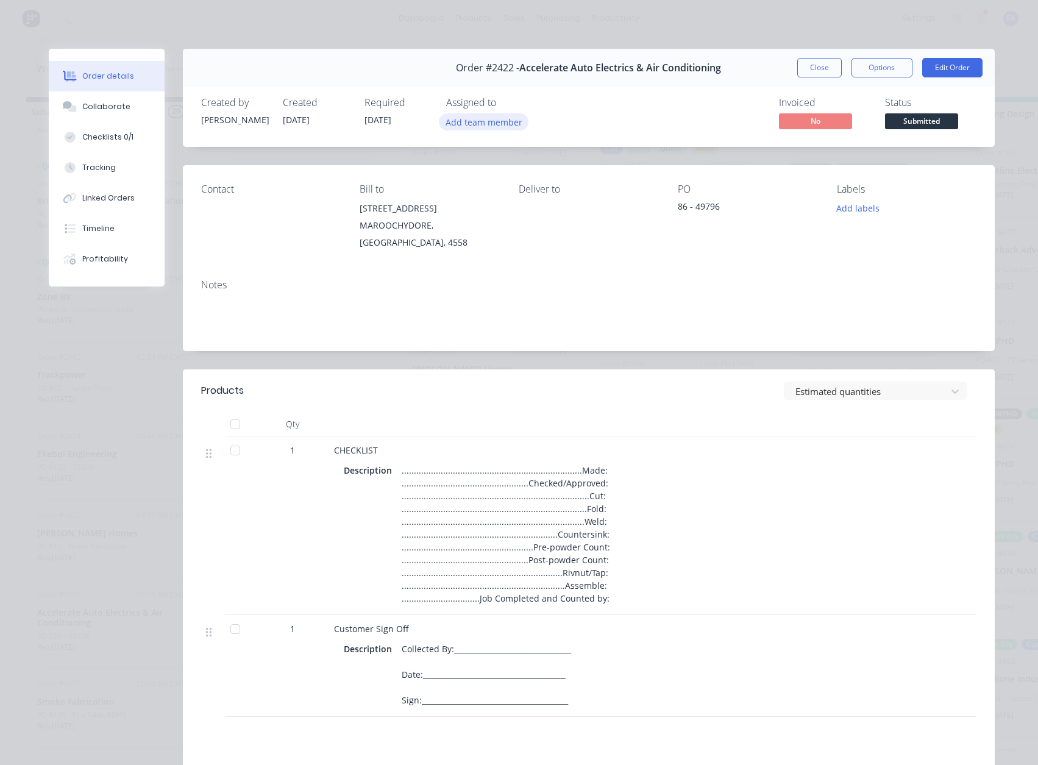
click at [484, 127] on button "Add team member" at bounding box center [484, 121] width 90 height 16
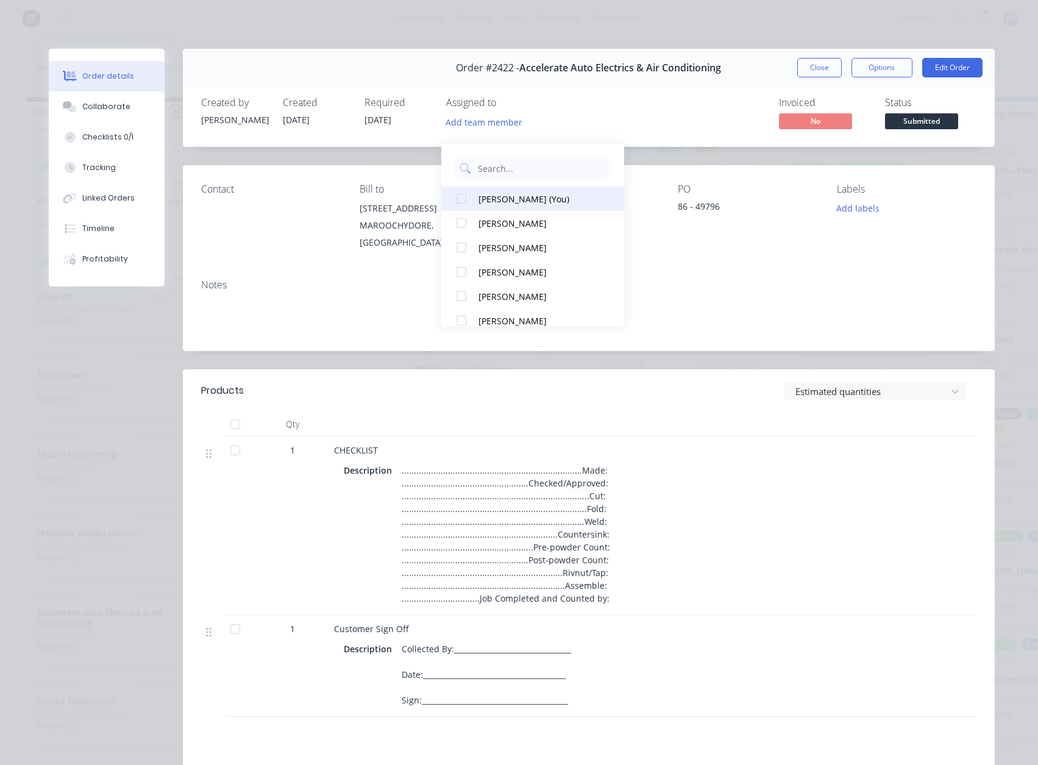
click at [510, 187] on button "[PERSON_NAME] (You)" at bounding box center [532, 199] width 183 height 24
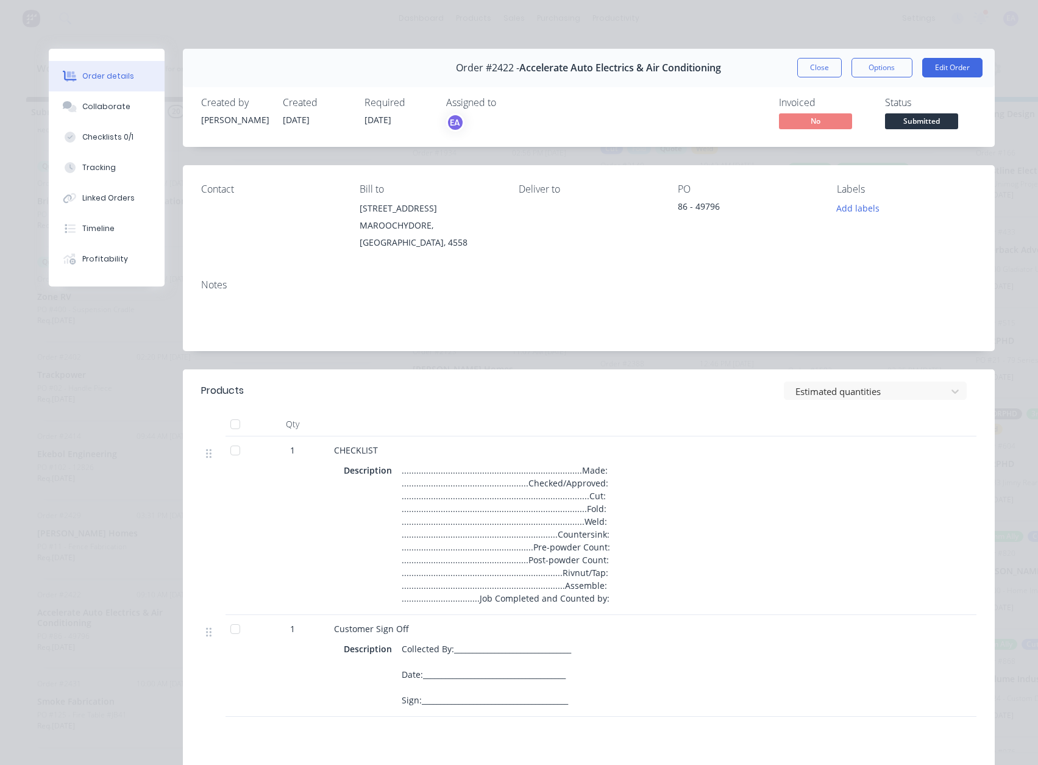
click at [607, 125] on div "Invoiced No Status Submitted" at bounding box center [772, 114] width 409 height 35
